Goal: Transaction & Acquisition: Purchase product/service

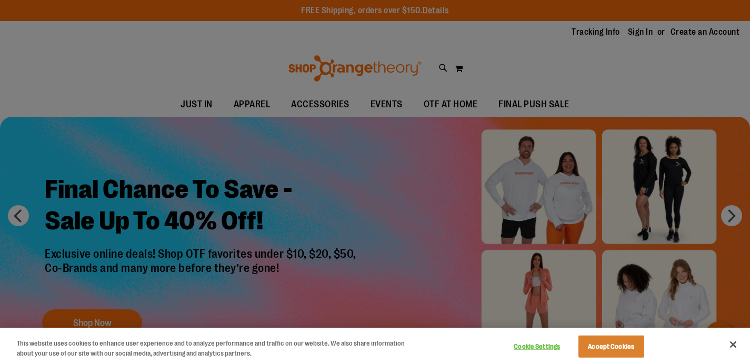
click at [254, 104] on div at bounding box center [375, 182] width 750 height 364
click at [253, 104] on div at bounding box center [375, 182] width 750 height 364
click at [723, 217] on div at bounding box center [375, 182] width 750 height 364
click at [728, 216] on div at bounding box center [375, 182] width 750 height 364
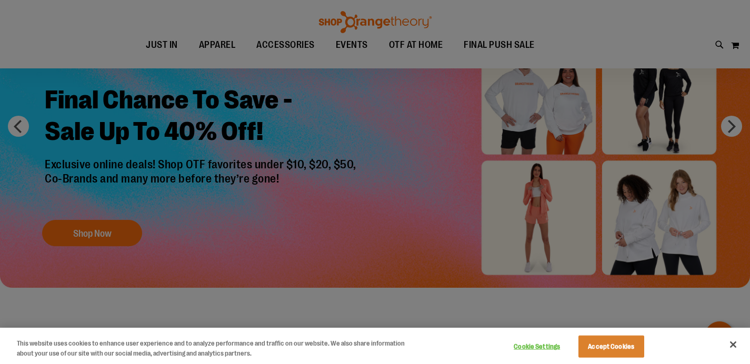
scroll to position [87, 0]
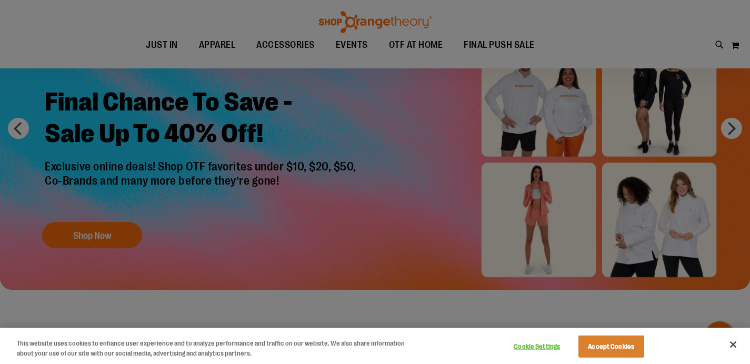
drag, startPoint x: 729, startPoint y: 120, endPoint x: 725, endPoint y: 115, distance: 6.7
click at [729, 120] on div at bounding box center [375, 182] width 750 height 364
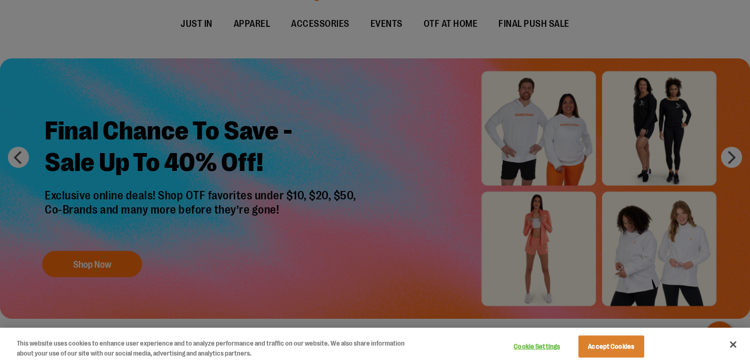
scroll to position [0, 0]
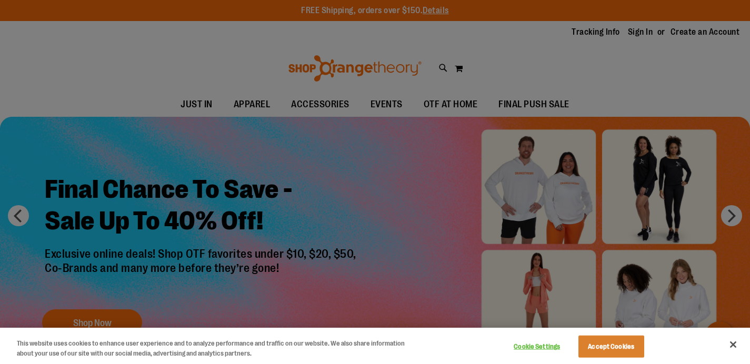
click at [257, 104] on div at bounding box center [375, 182] width 750 height 364
click at [605, 342] on button "Accept Cookies" at bounding box center [611, 347] width 66 height 22
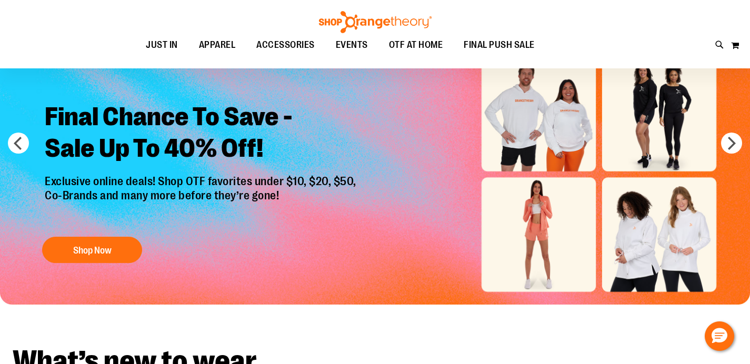
scroll to position [103, 0]
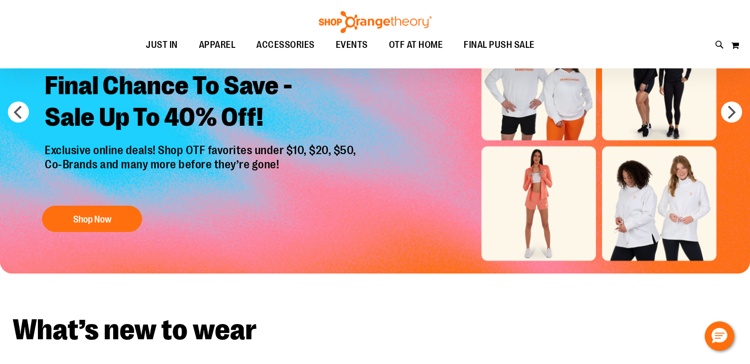
click at [745, 70] on img "Slide 1 of 6" at bounding box center [375, 143] width 750 height 260
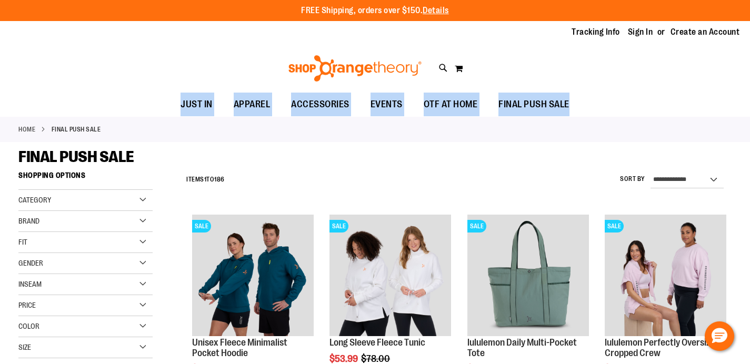
drag, startPoint x: 748, startPoint y: 77, endPoint x: 751, endPoint y: 93, distance: 16.1
click at [749, 104] on html "Skip to Content The store will not work correctly when cookies are disabled. FR…" at bounding box center [375, 182] width 750 height 364
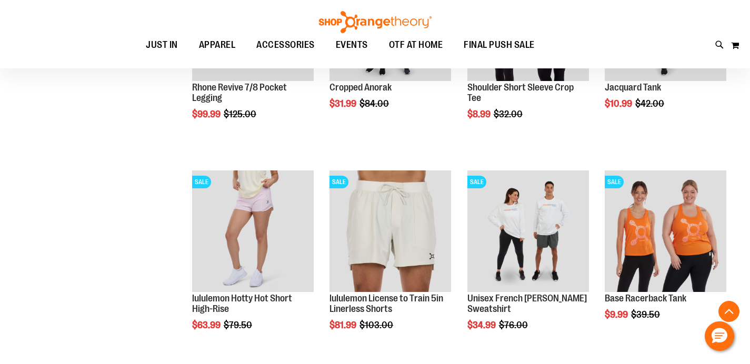
scroll to position [909, 0]
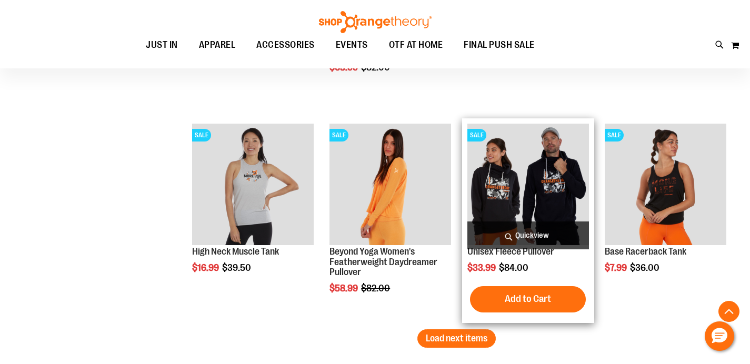
scroll to position [1773, 0]
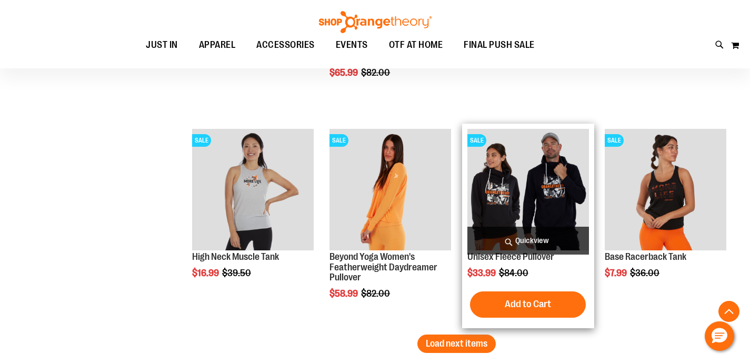
click at [511, 210] on img "product" at bounding box center [528, 190] width 122 height 122
click at [559, 179] on img "product" at bounding box center [528, 190] width 122 height 122
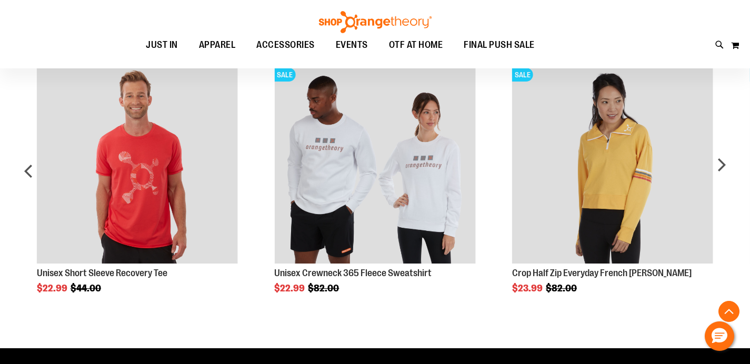
scroll to position [561, 0]
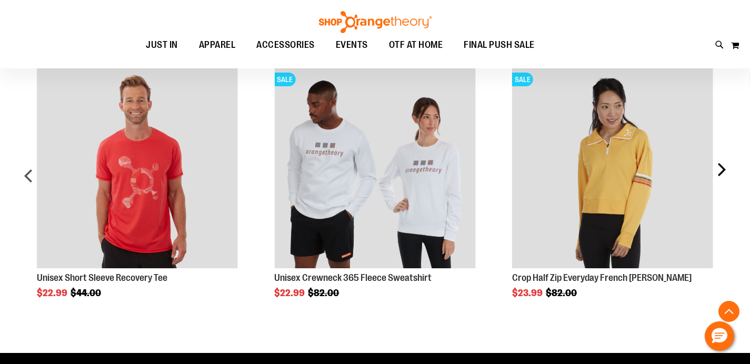
click at [717, 165] on div "next" at bounding box center [720, 180] width 21 height 257
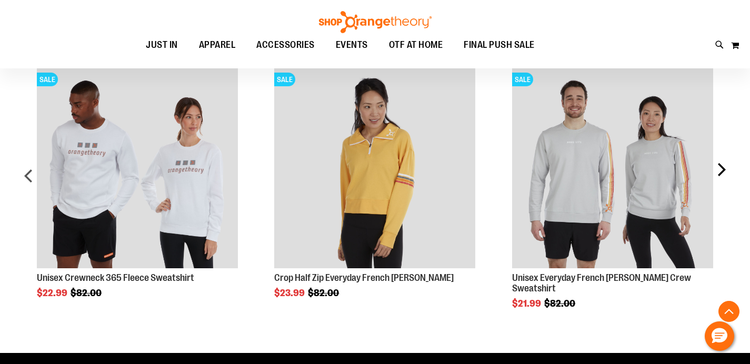
click at [723, 167] on div "next" at bounding box center [720, 180] width 21 height 257
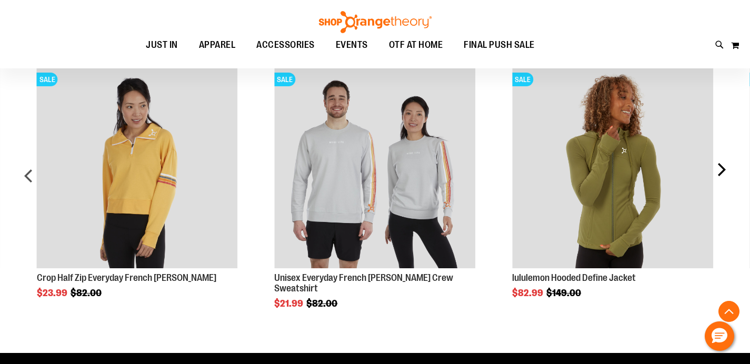
click at [722, 166] on div "next" at bounding box center [720, 180] width 21 height 257
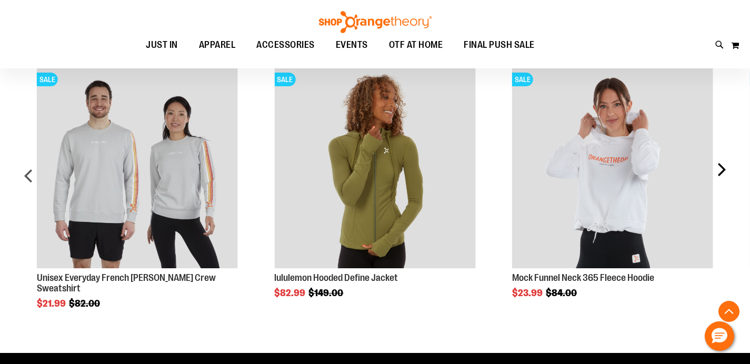
click at [721, 165] on div "next" at bounding box center [720, 180] width 21 height 257
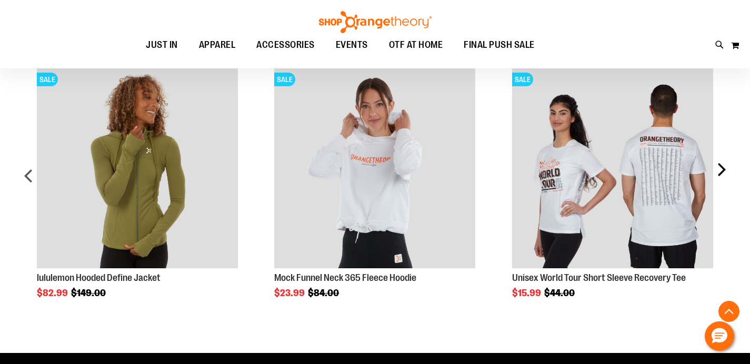
click at [721, 165] on div "next" at bounding box center [720, 180] width 21 height 257
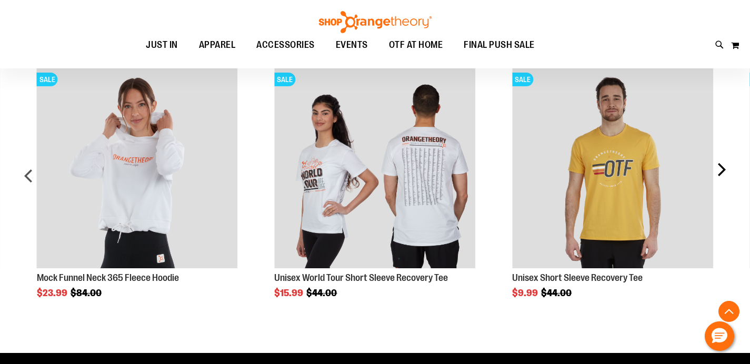
click at [721, 165] on div "next" at bounding box center [720, 180] width 21 height 257
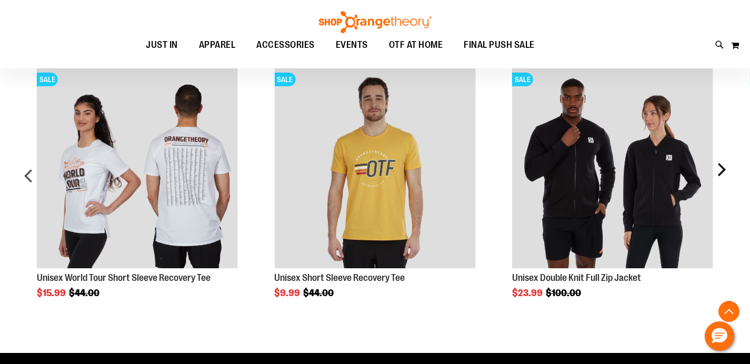
click at [719, 165] on div "next" at bounding box center [720, 180] width 21 height 257
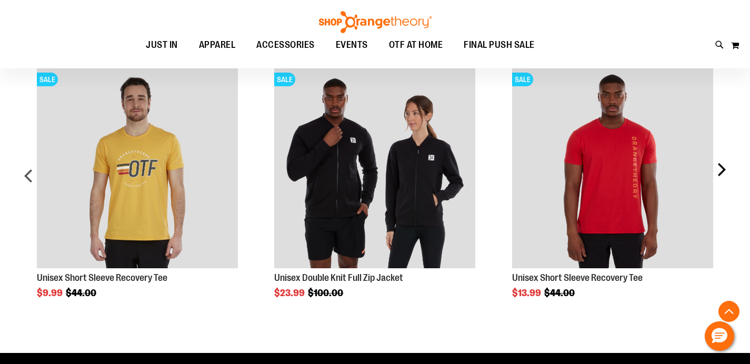
click at [720, 165] on div "next" at bounding box center [720, 180] width 21 height 257
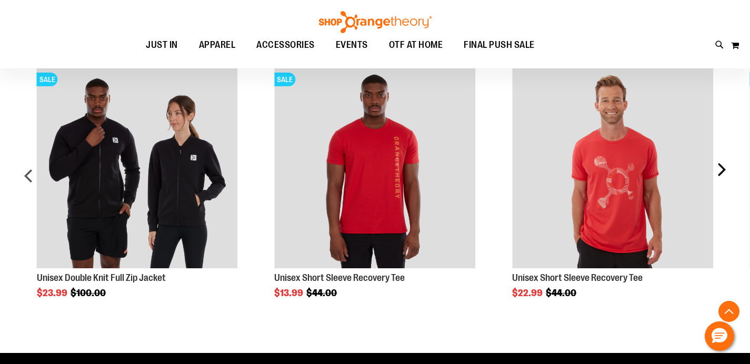
click at [720, 164] on div "next" at bounding box center [720, 180] width 21 height 257
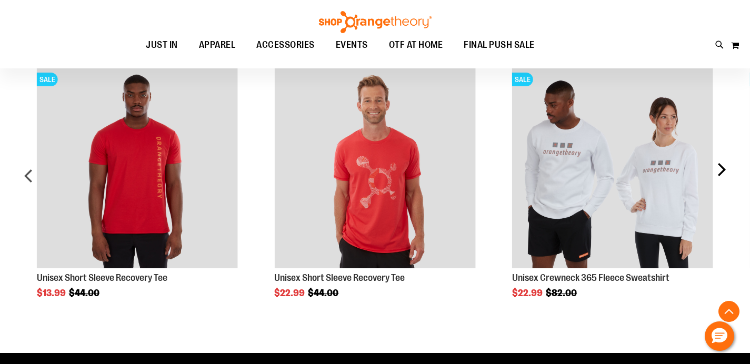
click at [720, 164] on div "next" at bounding box center [720, 180] width 21 height 257
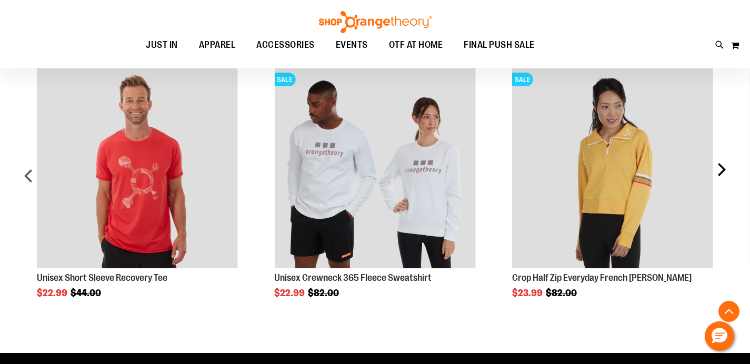
click at [720, 164] on div "next" at bounding box center [720, 180] width 21 height 257
